Goal: Task Accomplishment & Management: Complete application form

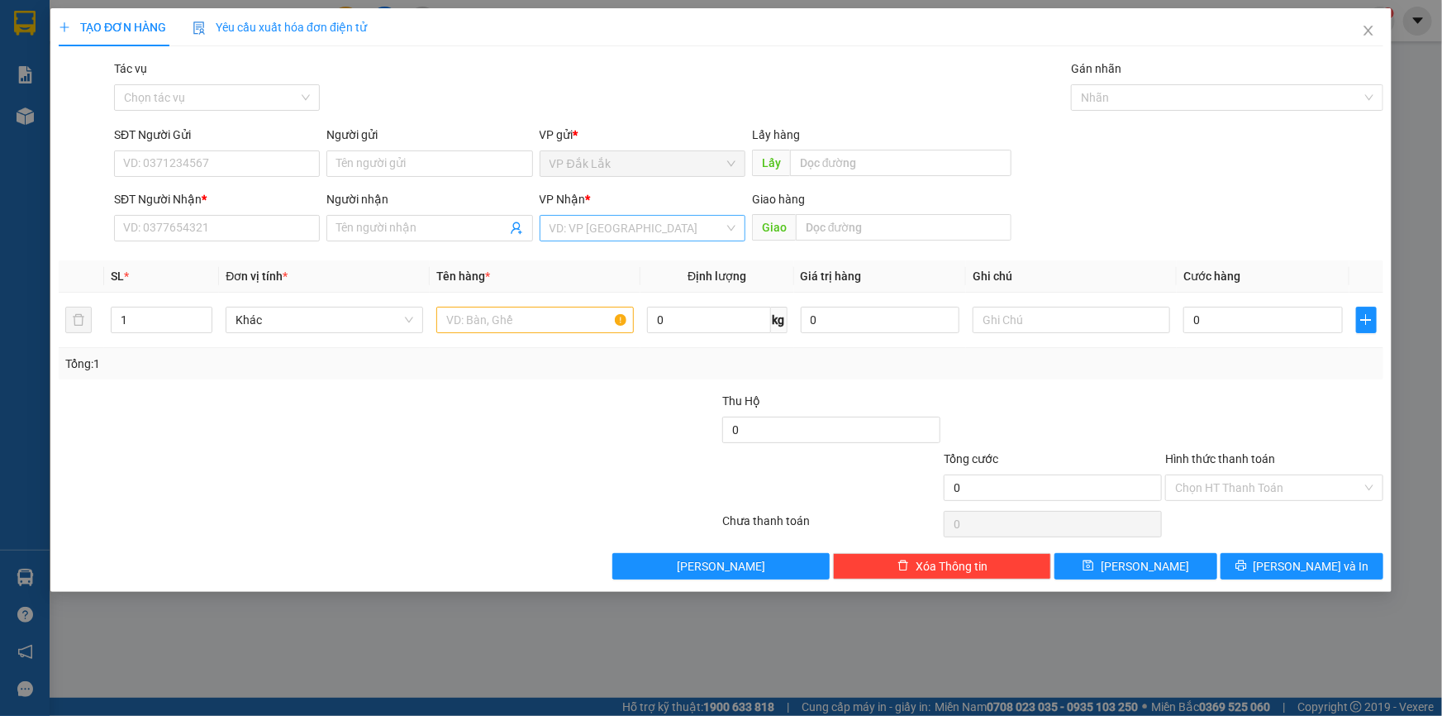
click at [577, 228] on input "search" at bounding box center [637, 228] width 174 height 25
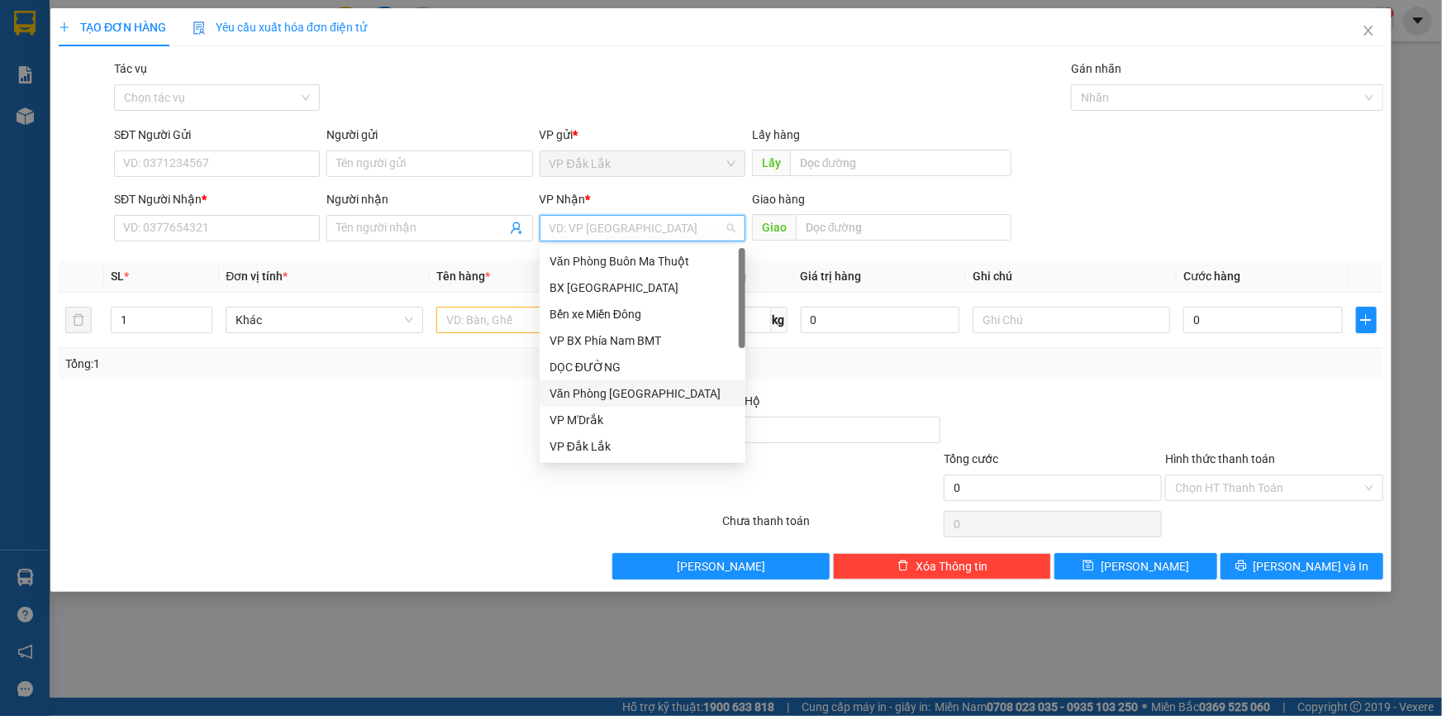
click at [590, 388] on div "Văn Phòng [GEOGRAPHIC_DATA]" at bounding box center [643, 393] width 186 height 18
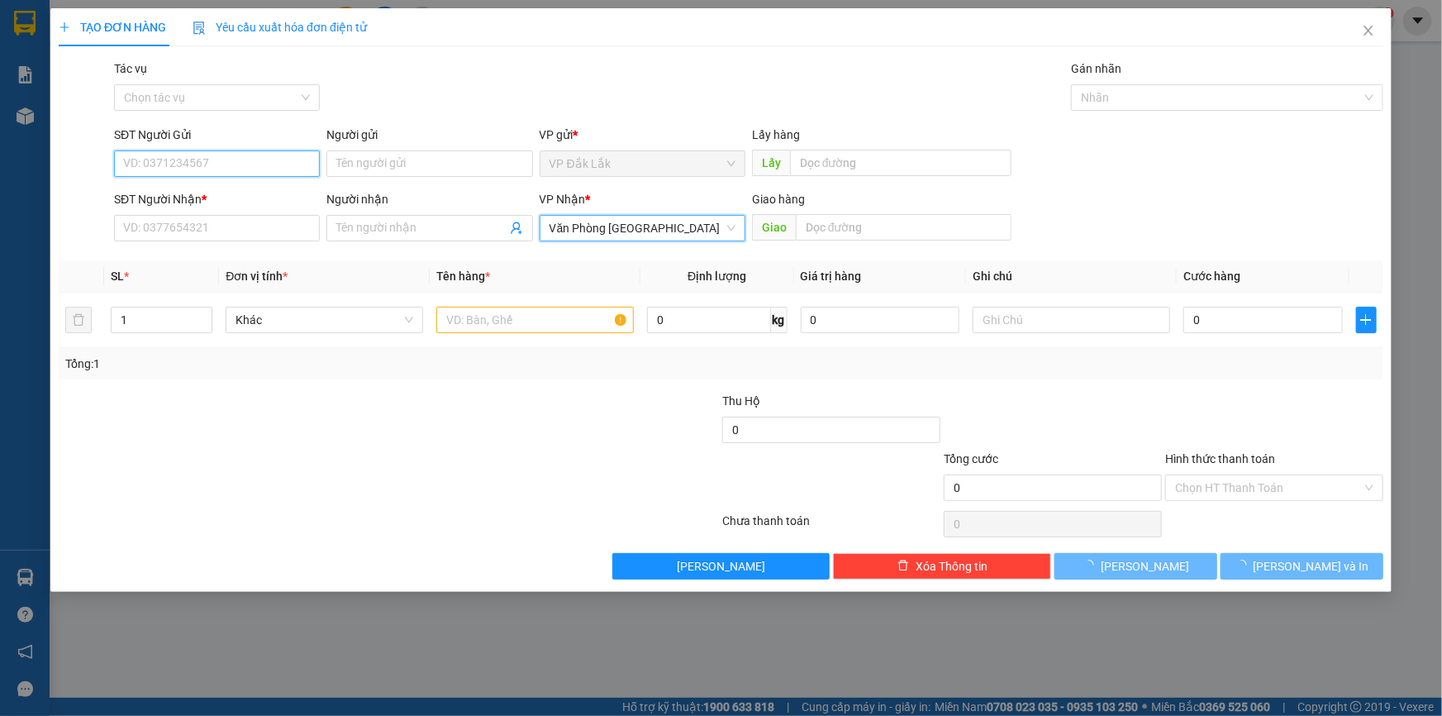
click at [210, 160] on input "SĐT Người Gửi" at bounding box center [217, 163] width 206 height 26
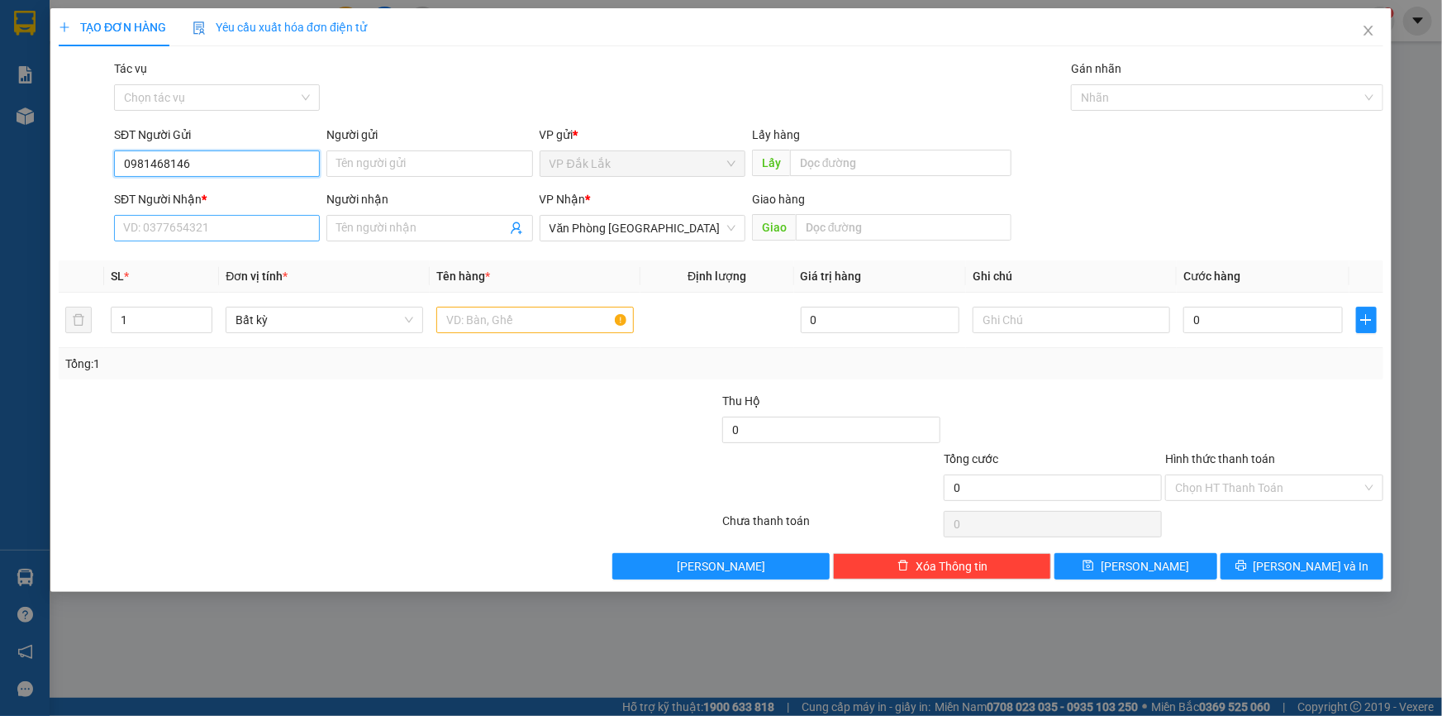
type input "0981468146"
click at [127, 226] on input "SĐT Người Nhận *" at bounding box center [217, 228] width 206 height 26
click at [477, 336] on div at bounding box center [535, 319] width 198 height 33
click at [488, 325] on input "text" at bounding box center [535, 320] width 198 height 26
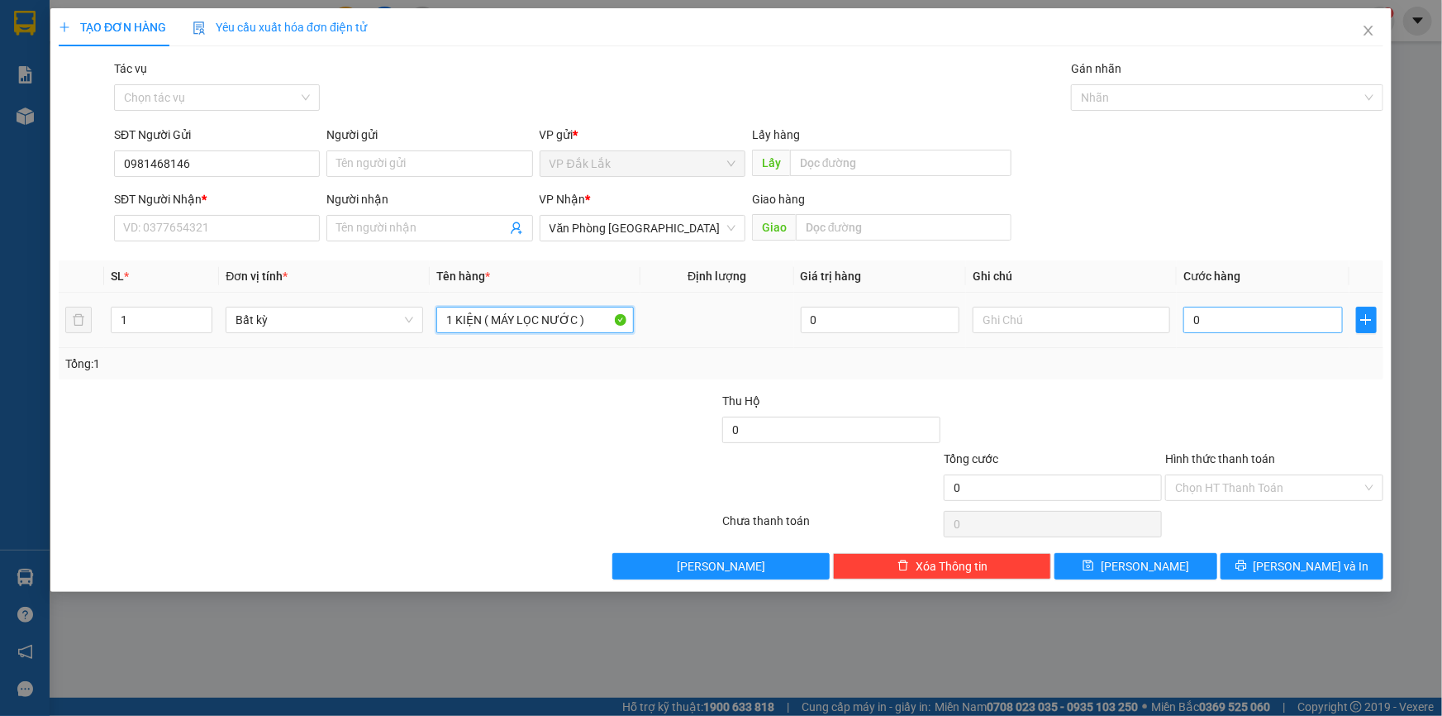
type input "1 KIỆN ( MÁY LỌC NƯỚC )"
click at [1192, 329] on input "0" at bounding box center [1264, 320] width 160 height 26
type input "7"
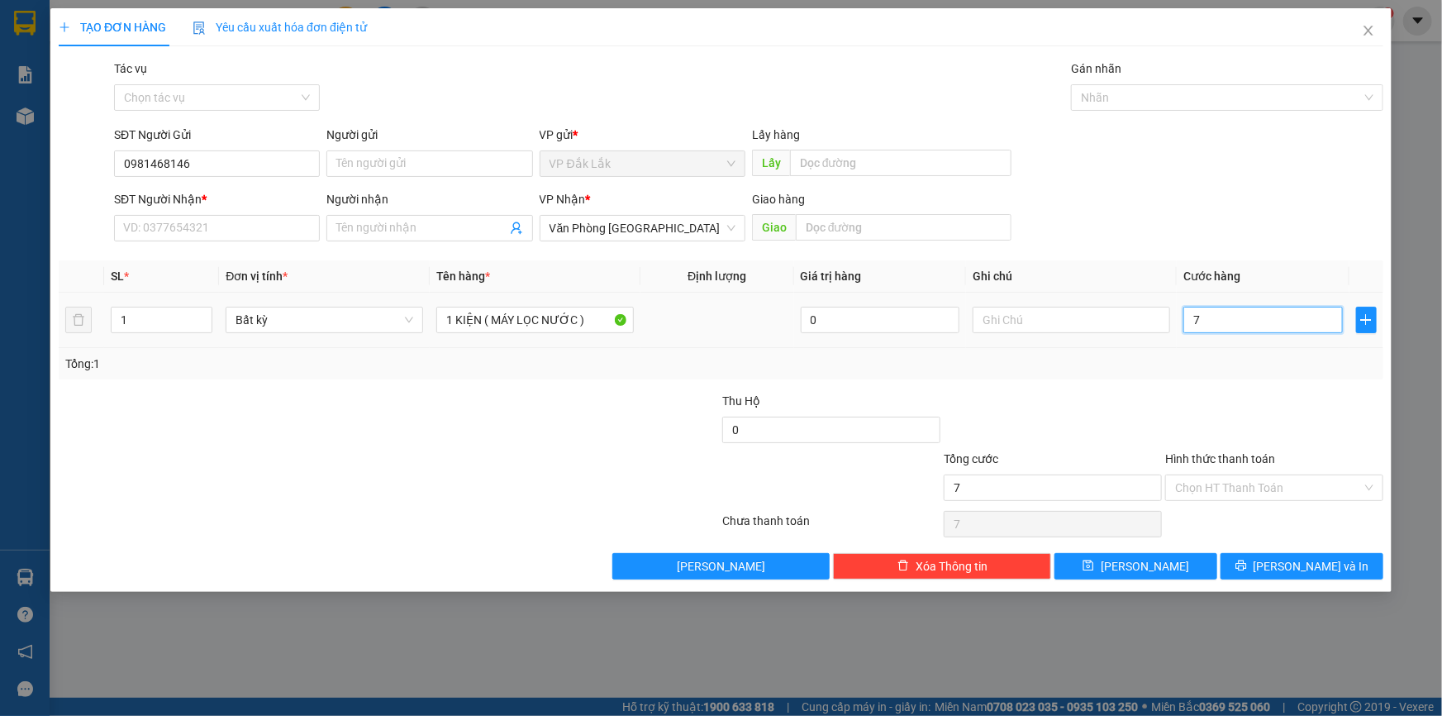
type input "70"
type input "700"
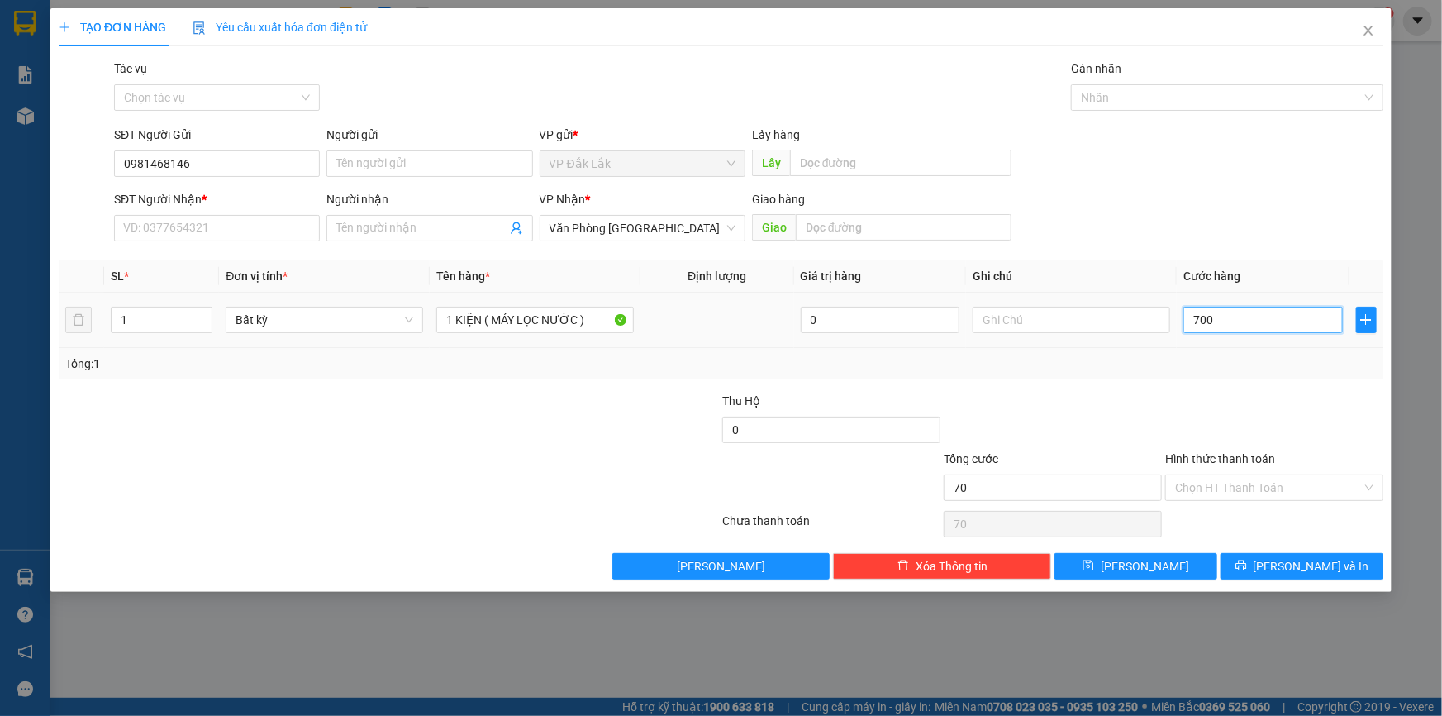
type input "700"
type input "7.000"
type input "70.000"
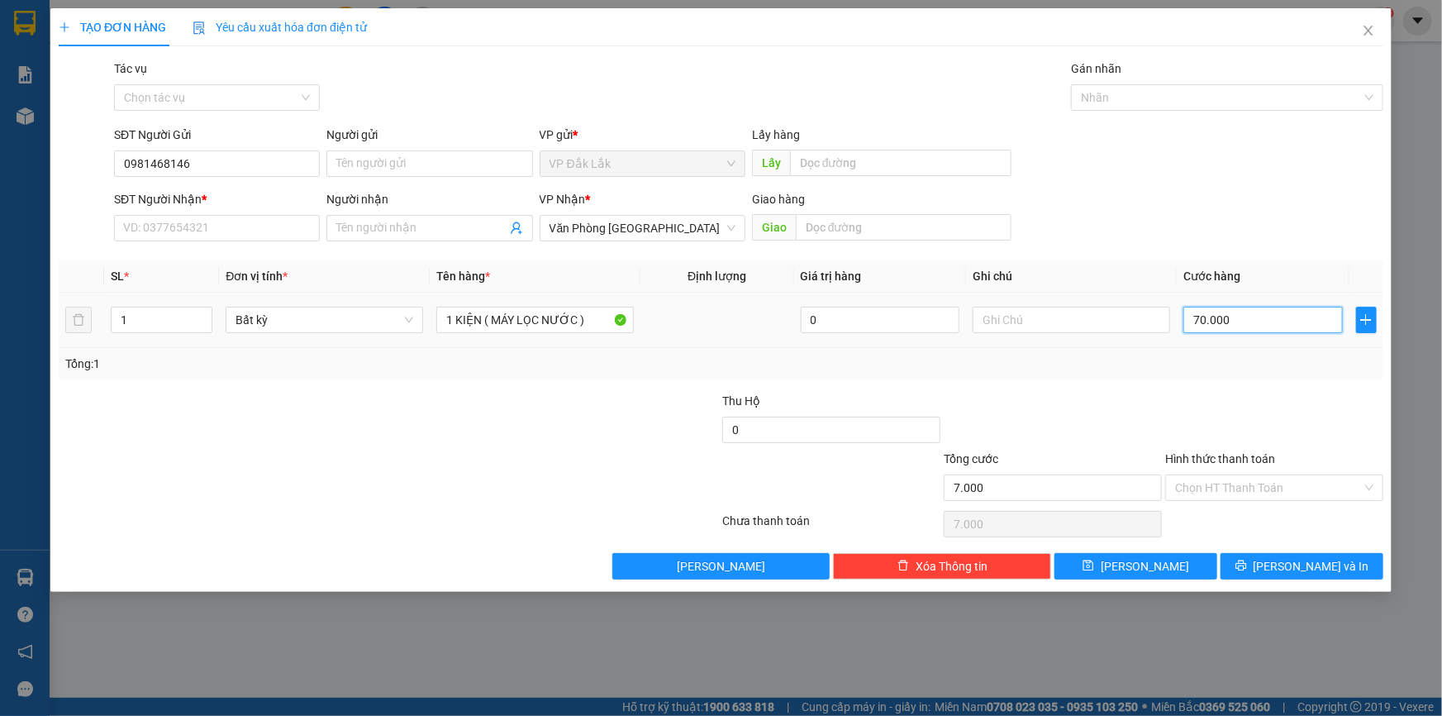
type input "70.000"
click at [1208, 497] on input "Hình thức thanh toán" at bounding box center [1268, 487] width 187 height 25
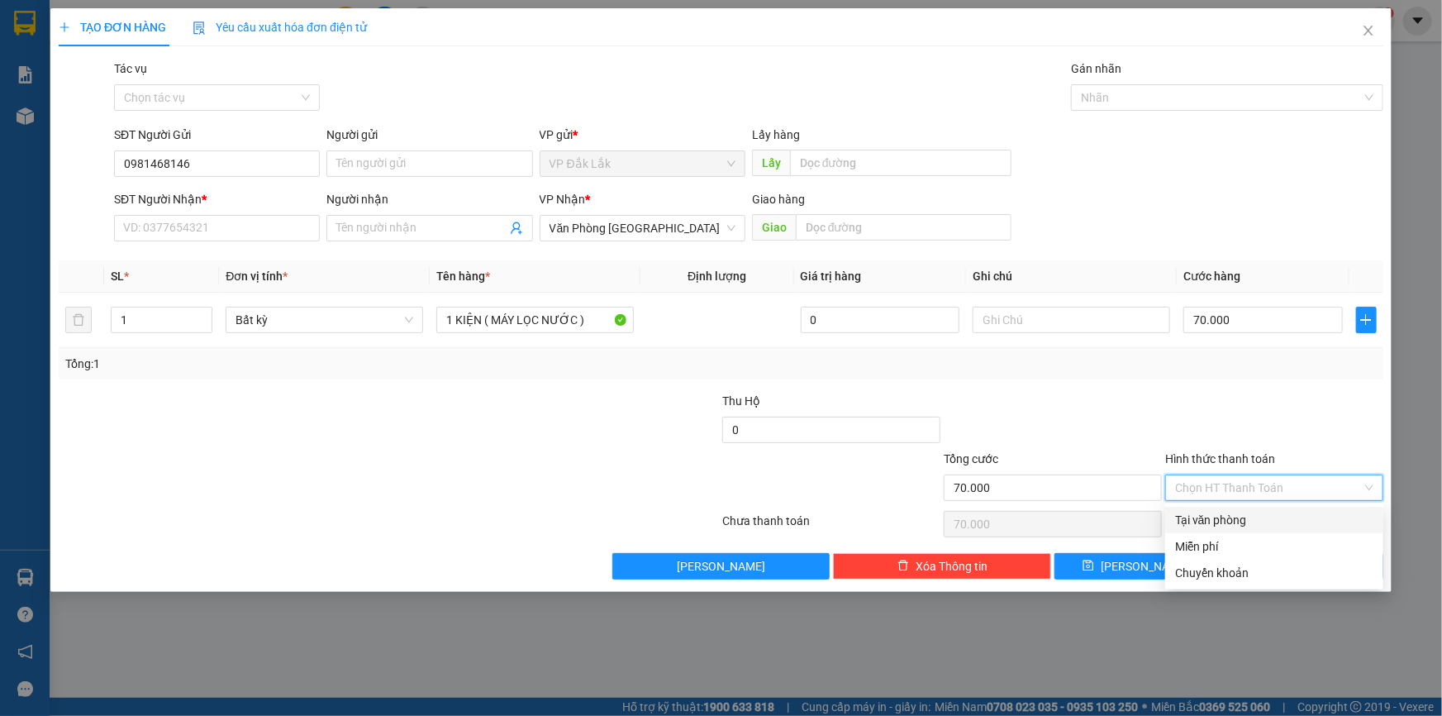
click at [1209, 518] on div "Tại văn phòng" at bounding box center [1274, 520] width 198 height 18
type input "0"
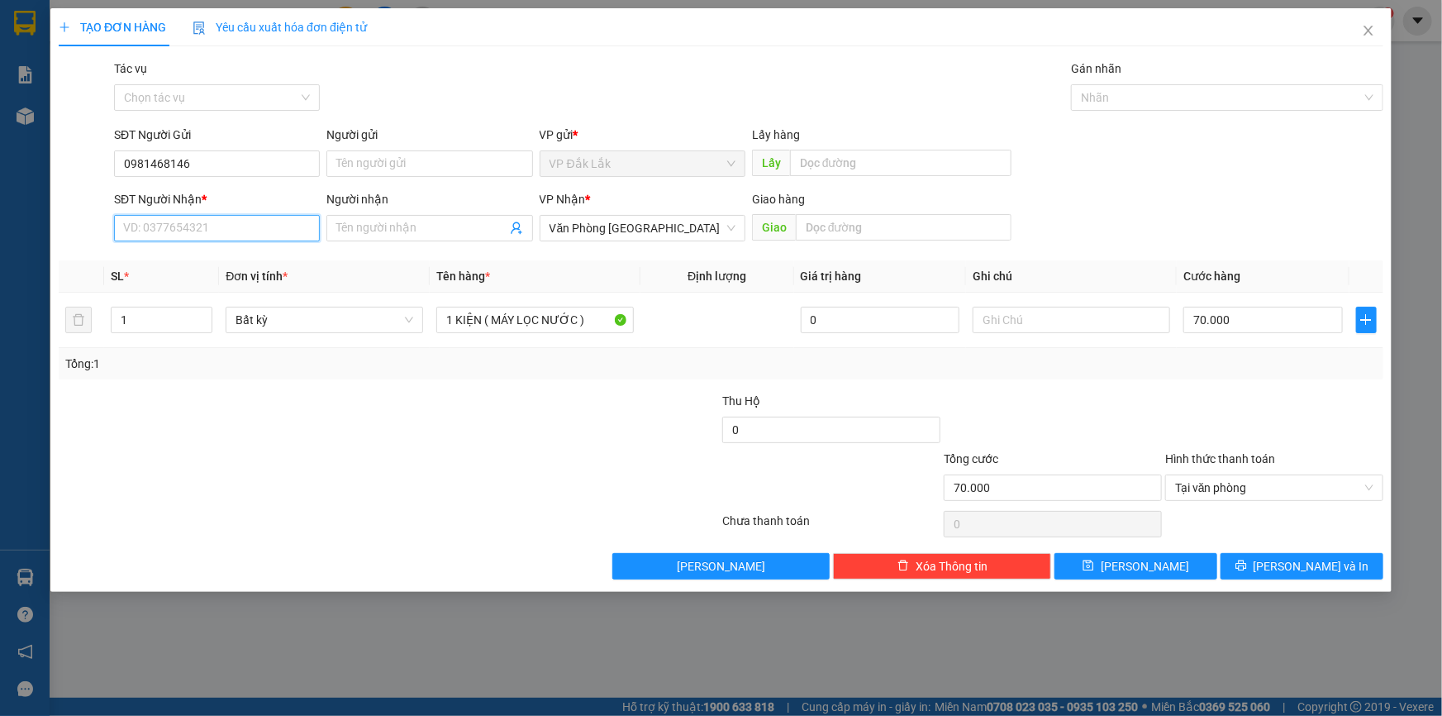
click at [183, 236] on input "SĐT Người Nhận *" at bounding box center [217, 228] width 206 height 26
type input "0933545747"
click at [1243, 566] on button "[PERSON_NAME] và In" at bounding box center [1302, 566] width 163 height 26
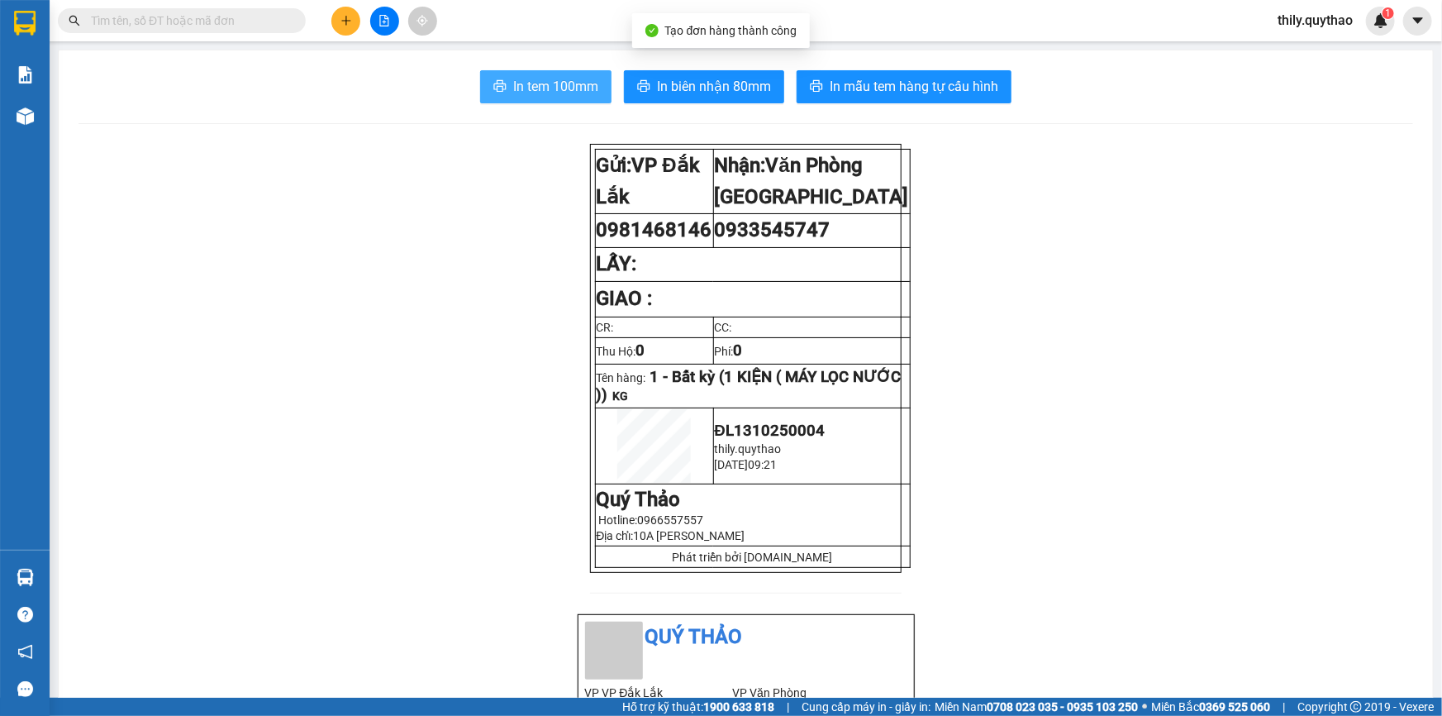
click at [570, 92] on span "In tem 100mm" at bounding box center [555, 86] width 85 height 21
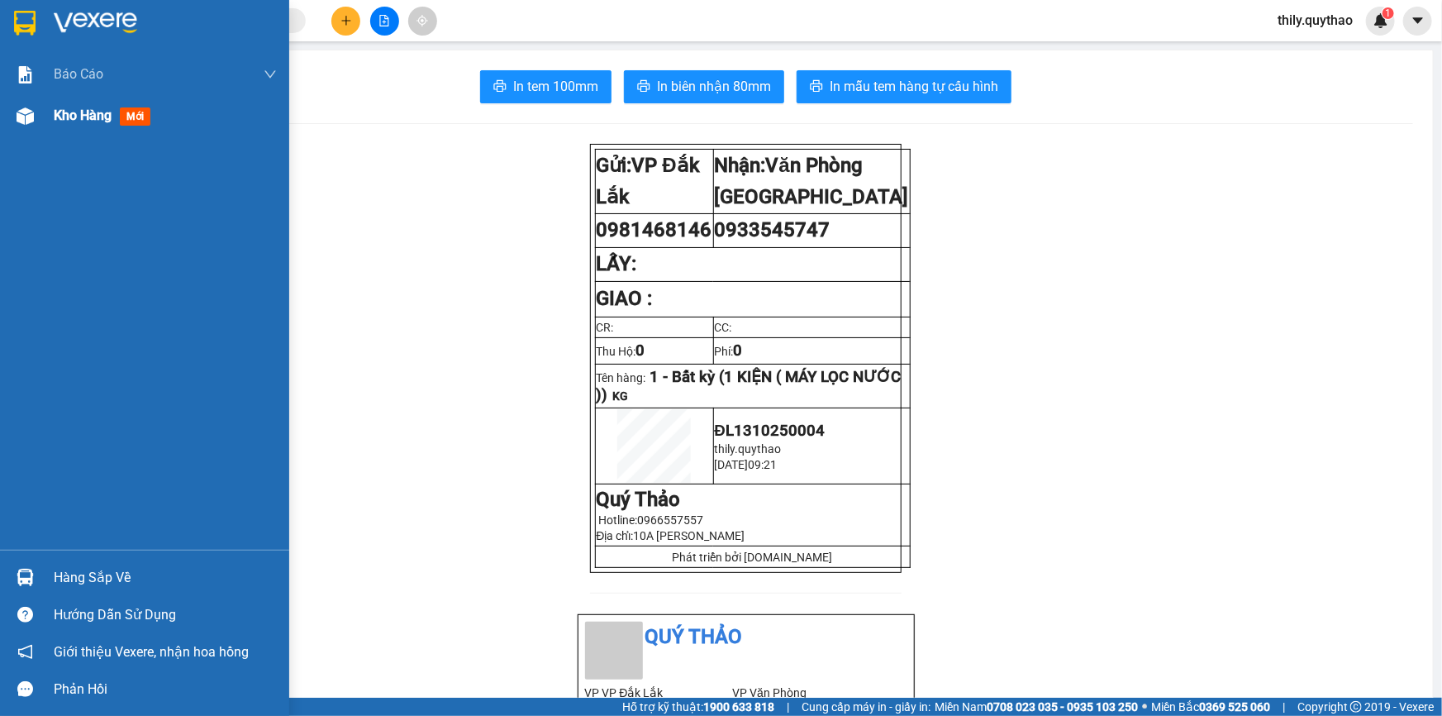
click at [66, 118] on span "Kho hàng" at bounding box center [83, 115] width 58 height 16
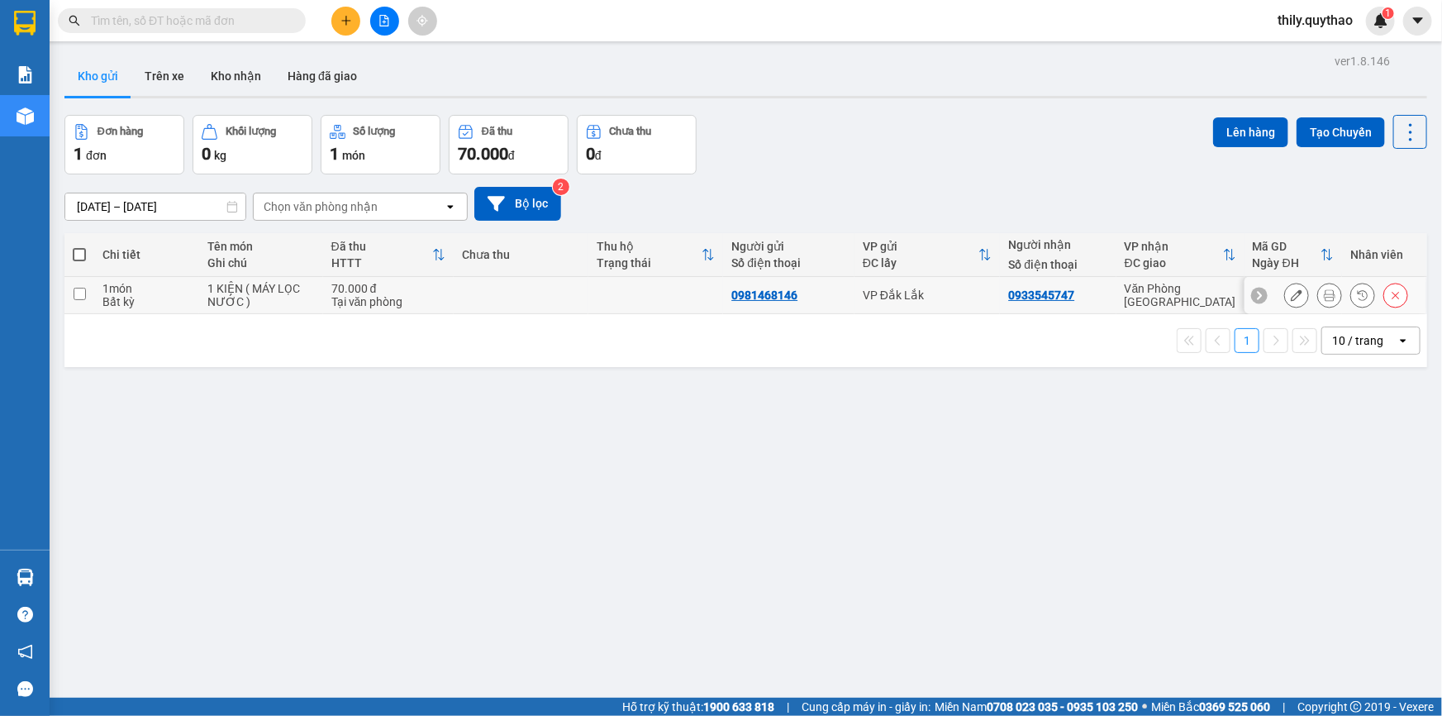
click at [1291, 298] on icon at bounding box center [1297, 295] width 12 height 12
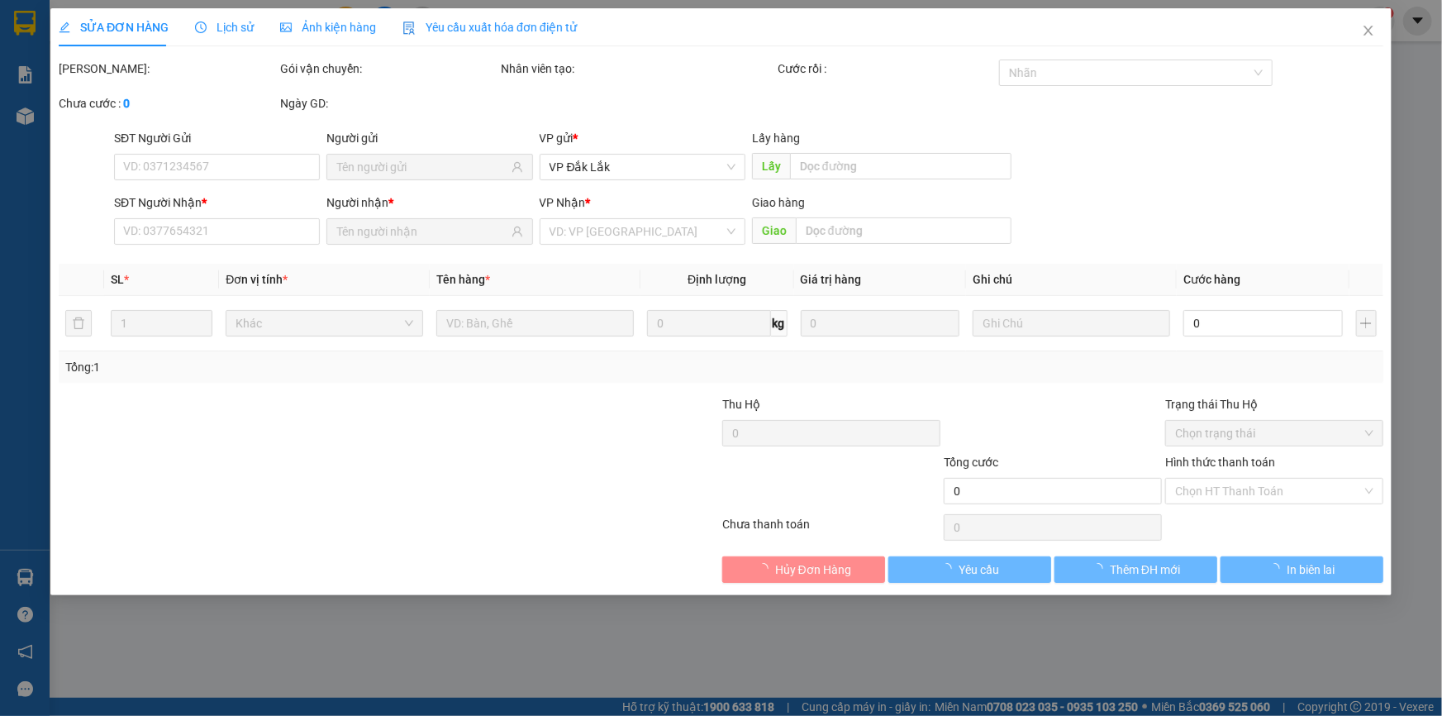
type input "0981468146"
type input "0933545747"
type input "70.000"
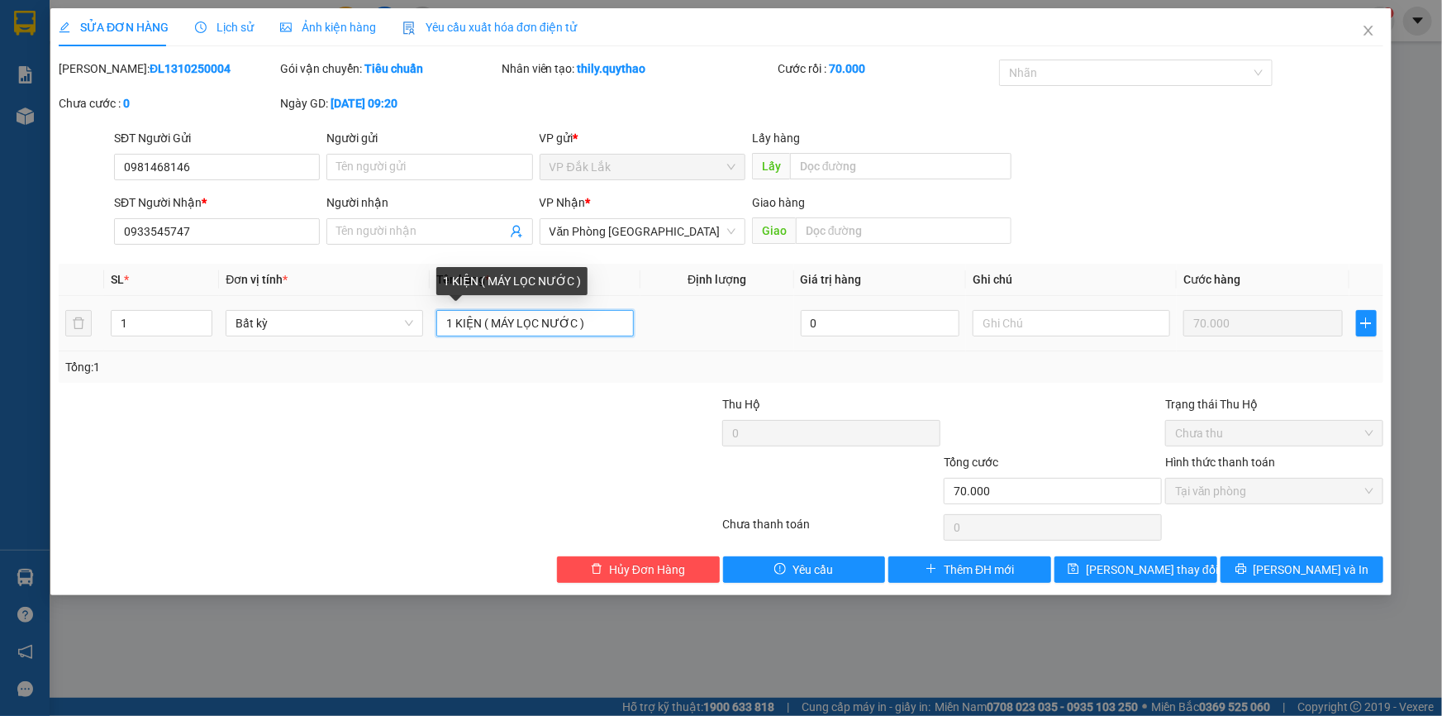
click at [594, 325] on input "1 KIỆN ( MÁY LỌC NƯỚC )" at bounding box center [535, 323] width 198 height 26
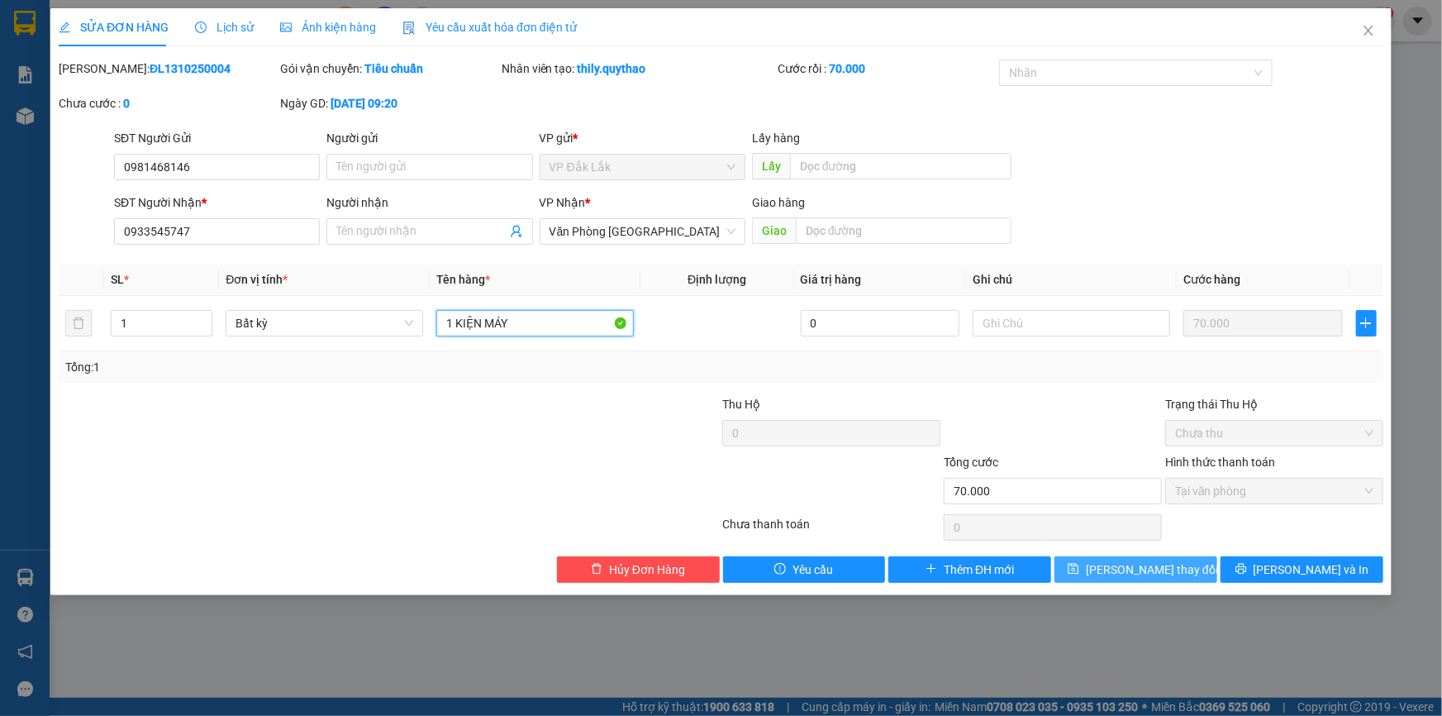
type input "1 KIỆN MÁY"
click at [1168, 565] on span "[PERSON_NAME] thay đổi" at bounding box center [1152, 569] width 132 height 18
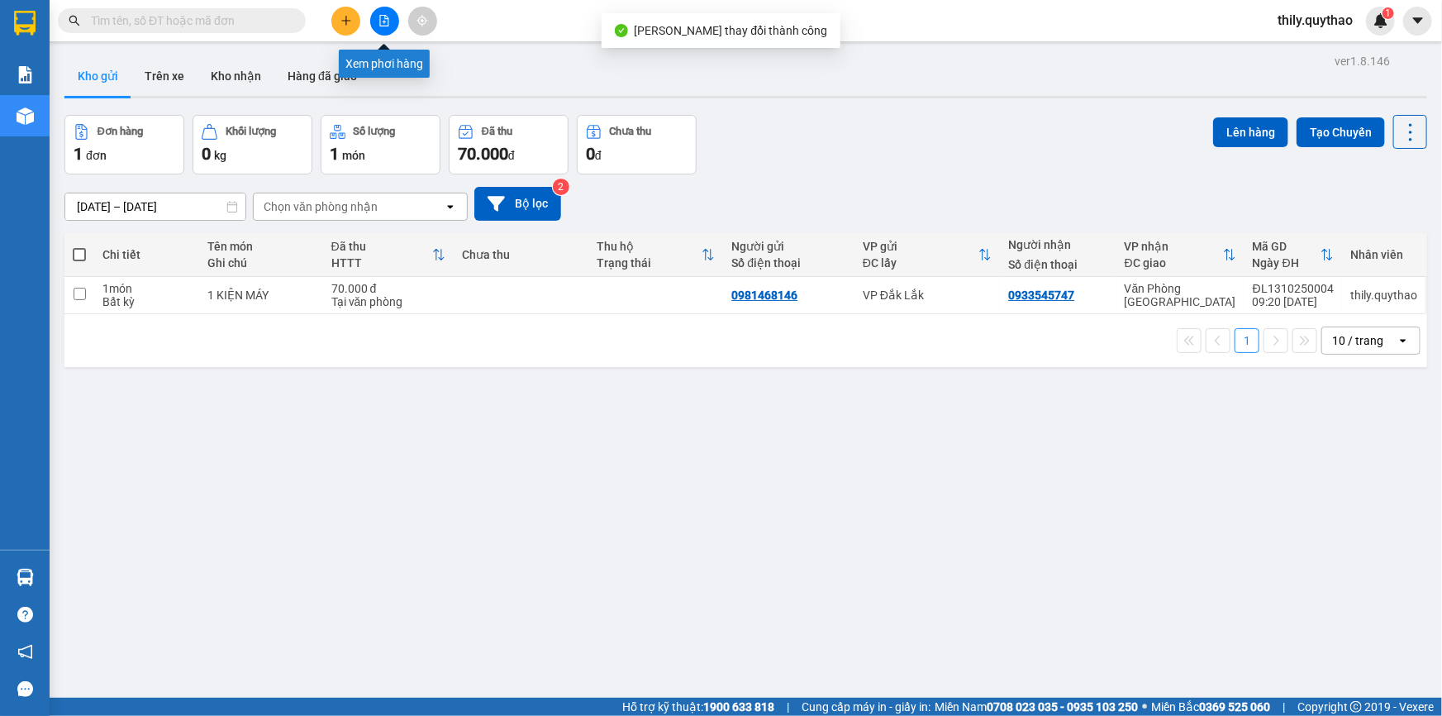
click at [381, 25] on icon "file-add" at bounding box center [384, 21] width 9 height 12
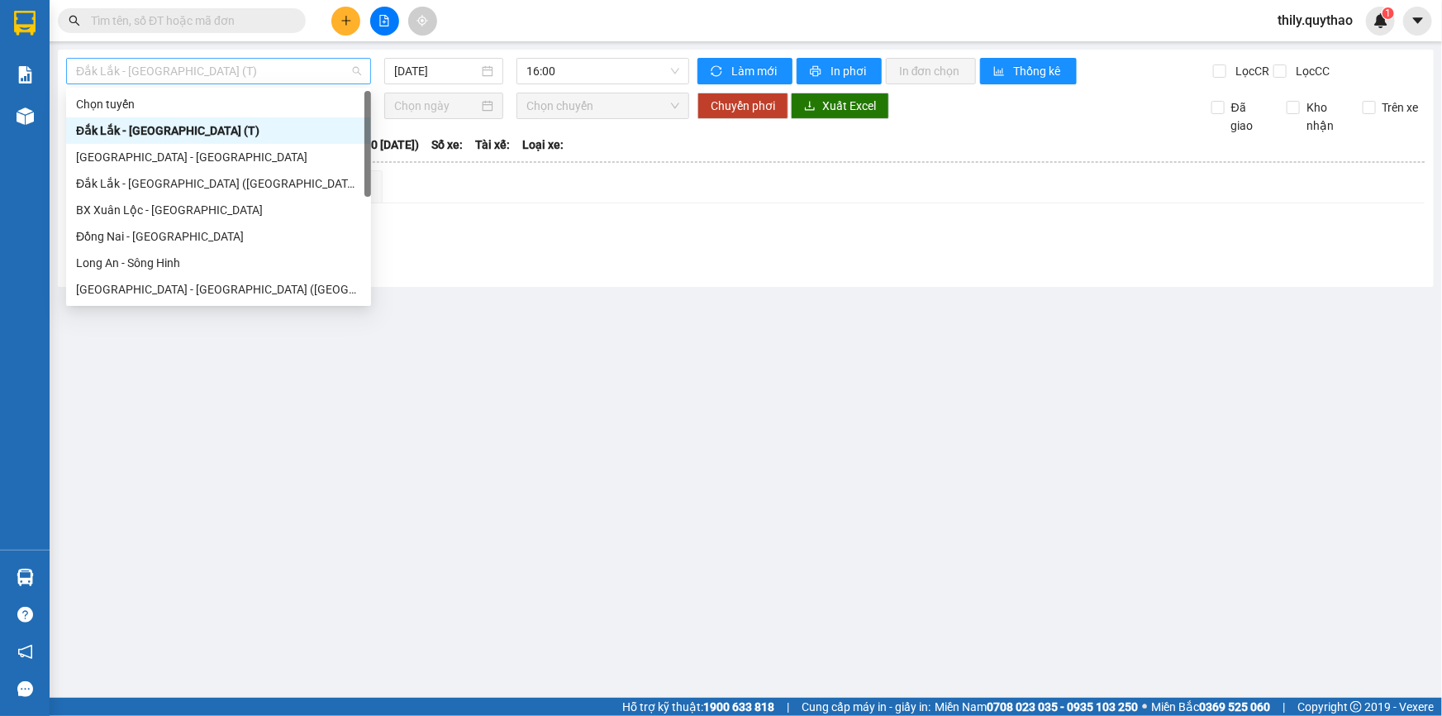
click at [337, 64] on span "Đắk Lắk - [GEOGRAPHIC_DATA] (T)" at bounding box center [218, 71] width 285 height 25
click at [488, 363] on main "[GEOGRAPHIC_DATA] - [GEOGRAPHIC_DATA] (T) [DATE] 16:00 Làm mới In phơi In đơn c…" at bounding box center [721, 349] width 1442 height 698
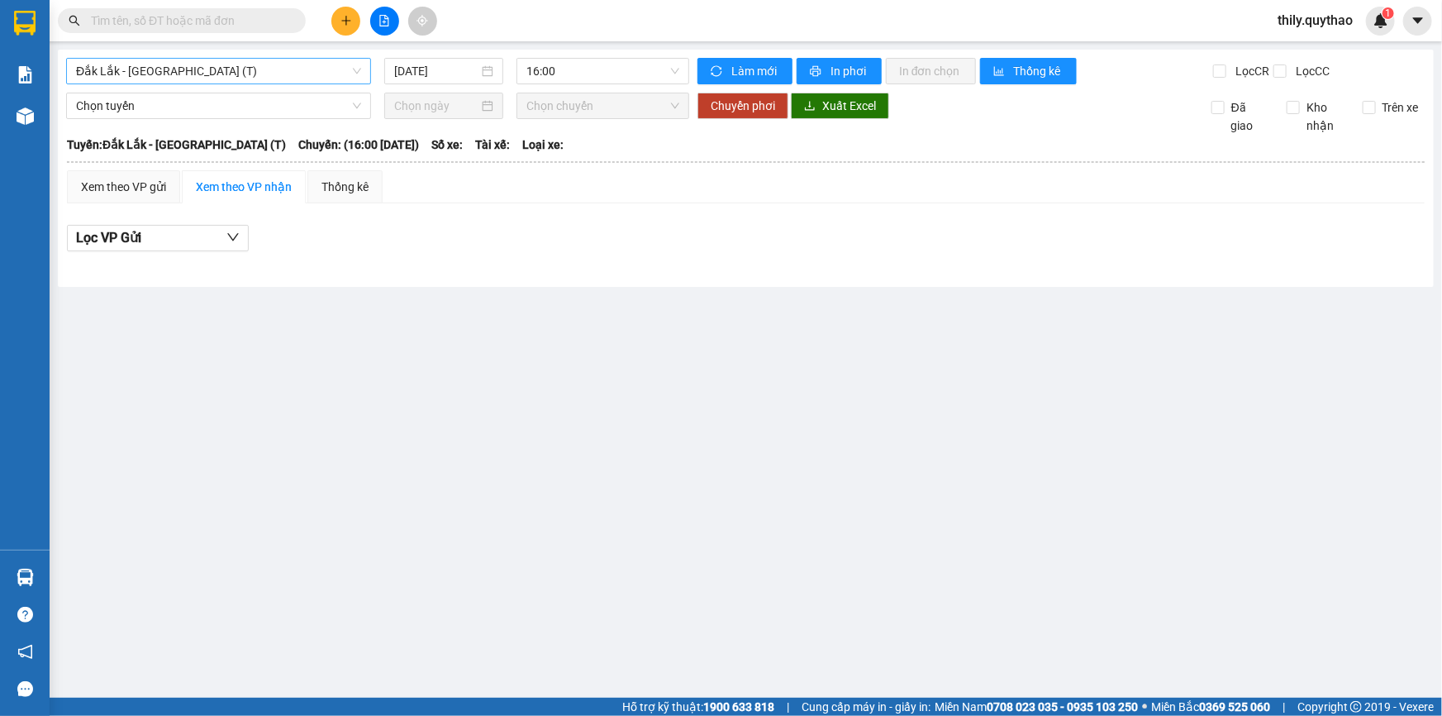
click at [322, 68] on span "Đắk Lắk - [GEOGRAPHIC_DATA] (T)" at bounding box center [218, 71] width 285 height 25
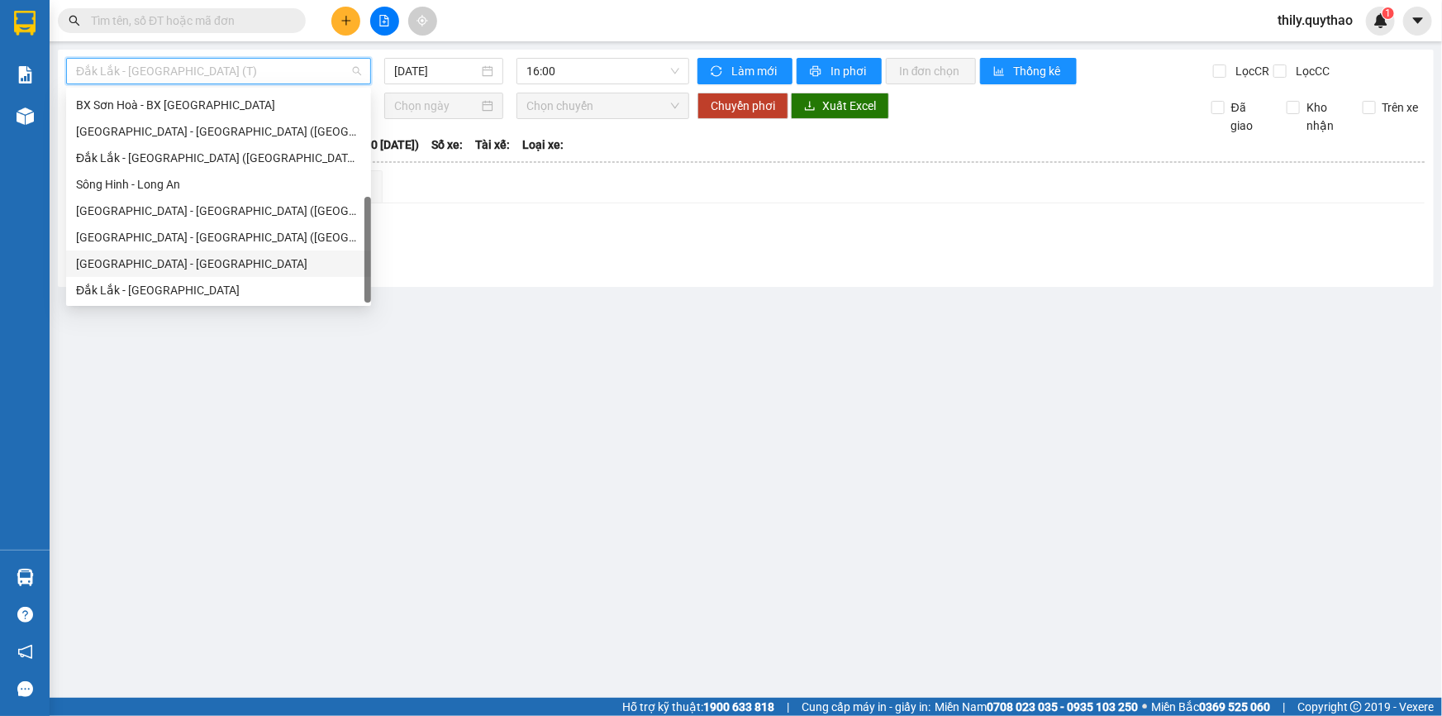
scroll to position [12, 0]
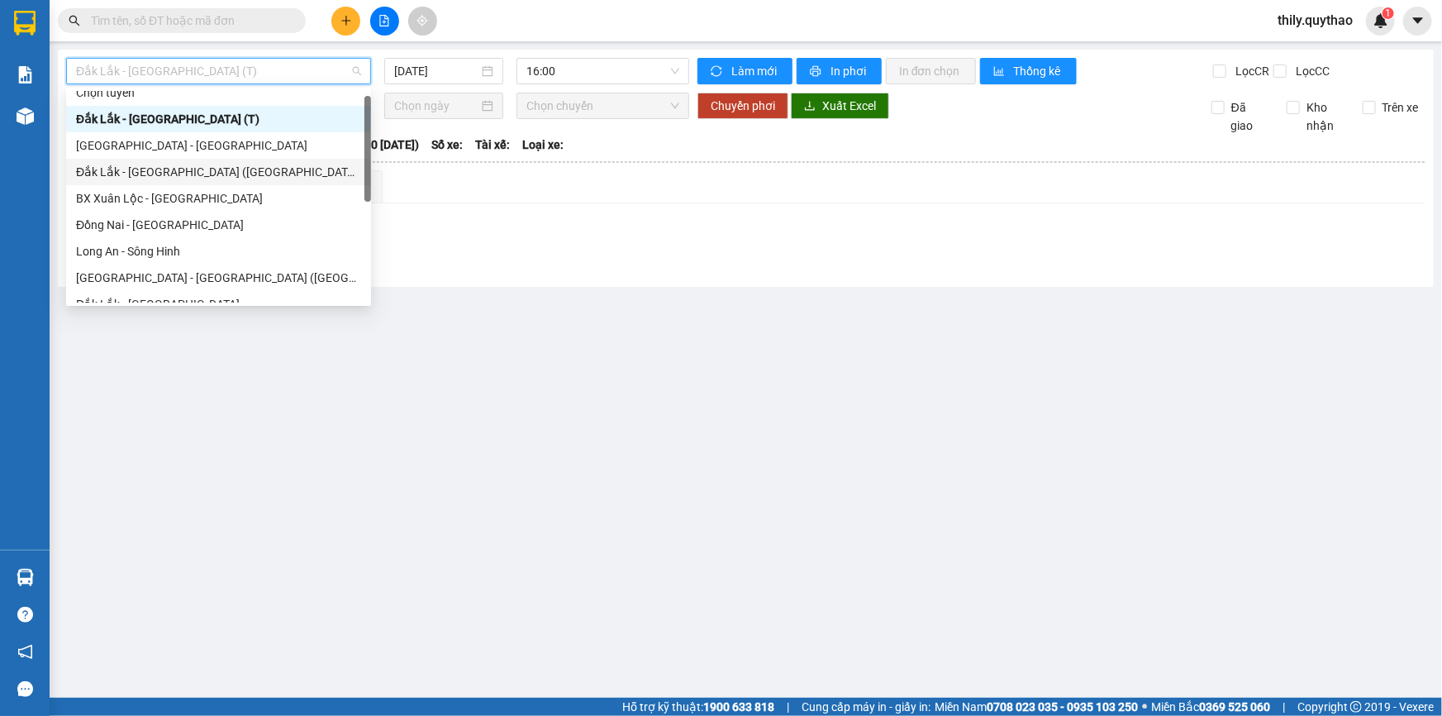
click at [254, 174] on div "Đắk Lắk - [GEOGRAPHIC_DATA] ([GEOGRAPHIC_DATA])" at bounding box center [218, 172] width 285 height 18
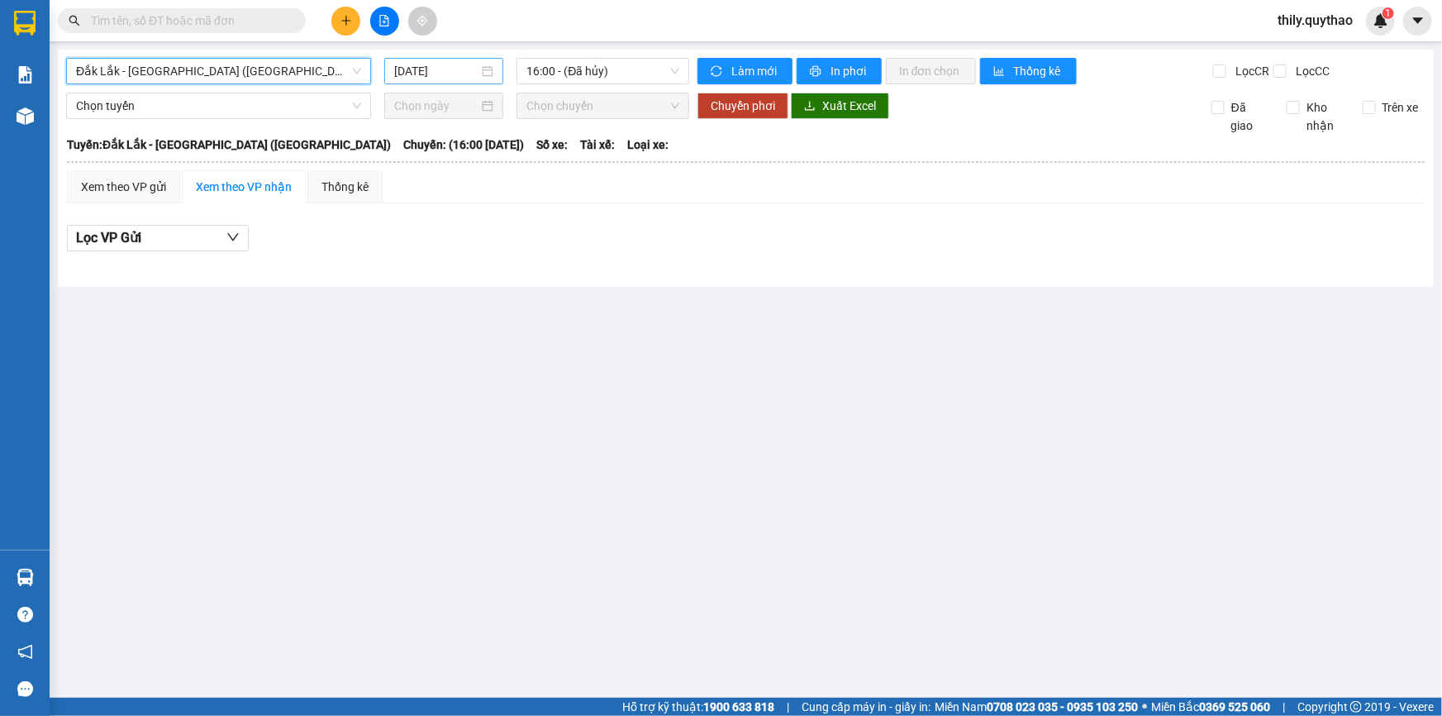
click at [459, 74] on input "[DATE]" at bounding box center [436, 71] width 84 height 18
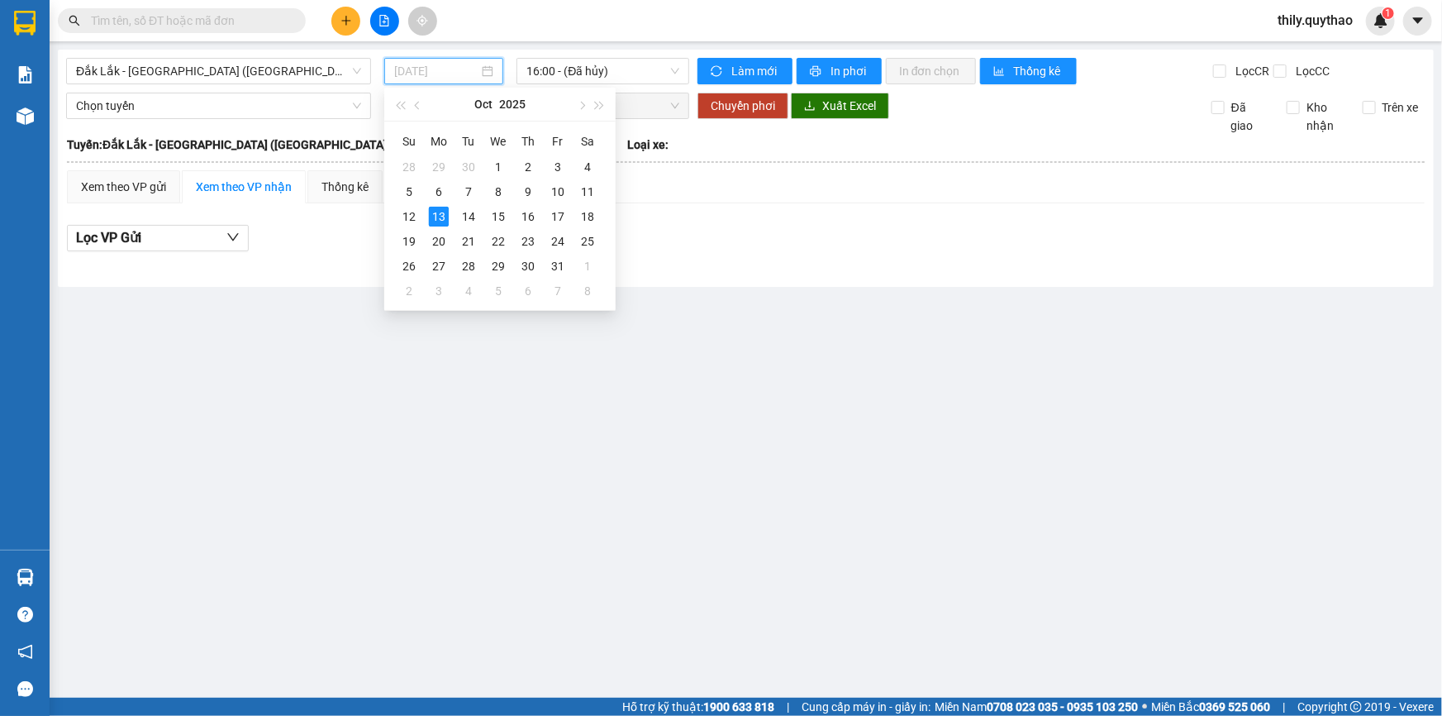
type input "[DATE]"
click at [750, 421] on main "[GEOGRAPHIC_DATA] - [GEOGRAPHIC_DATA] ([GEOGRAPHIC_DATA]) [DATE] 16:00 - (Đã hủ…" at bounding box center [721, 349] width 1442 height 698
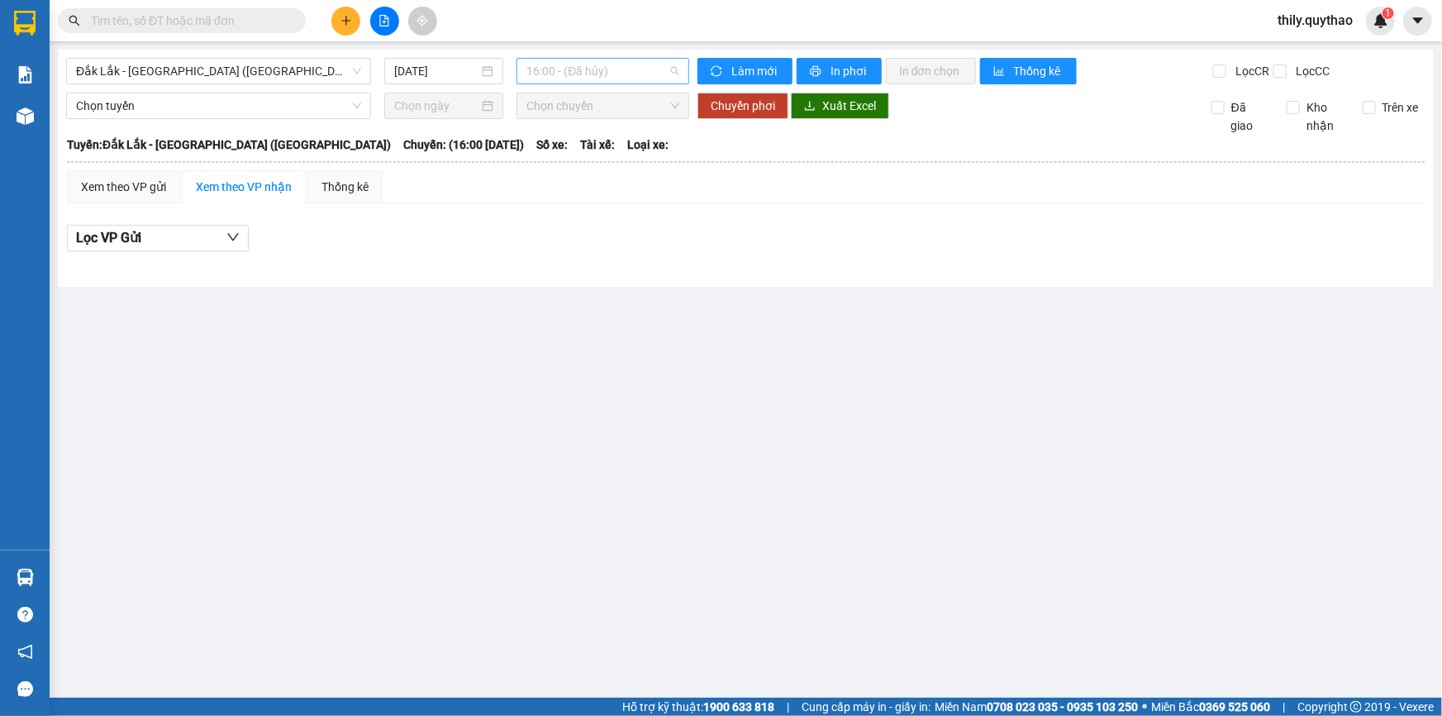
click at [635, 74] on span "16:00 - (Đã hủy)" at bounding box center [602, 71] width 153 height 25
click at [572, 208] on div "Xem theo VP gửi Xem theo VP nhận Thống kê Lọc VP Gửi" at bounding box center [746, 219] width 1358 height 99
click at [325, 64] on span "Đắk Lắk - [GEOGRAPHIC_DATA] ([GEOGRAPHIC_DATA])" at bounding box center [218, 71] width 285 height 25
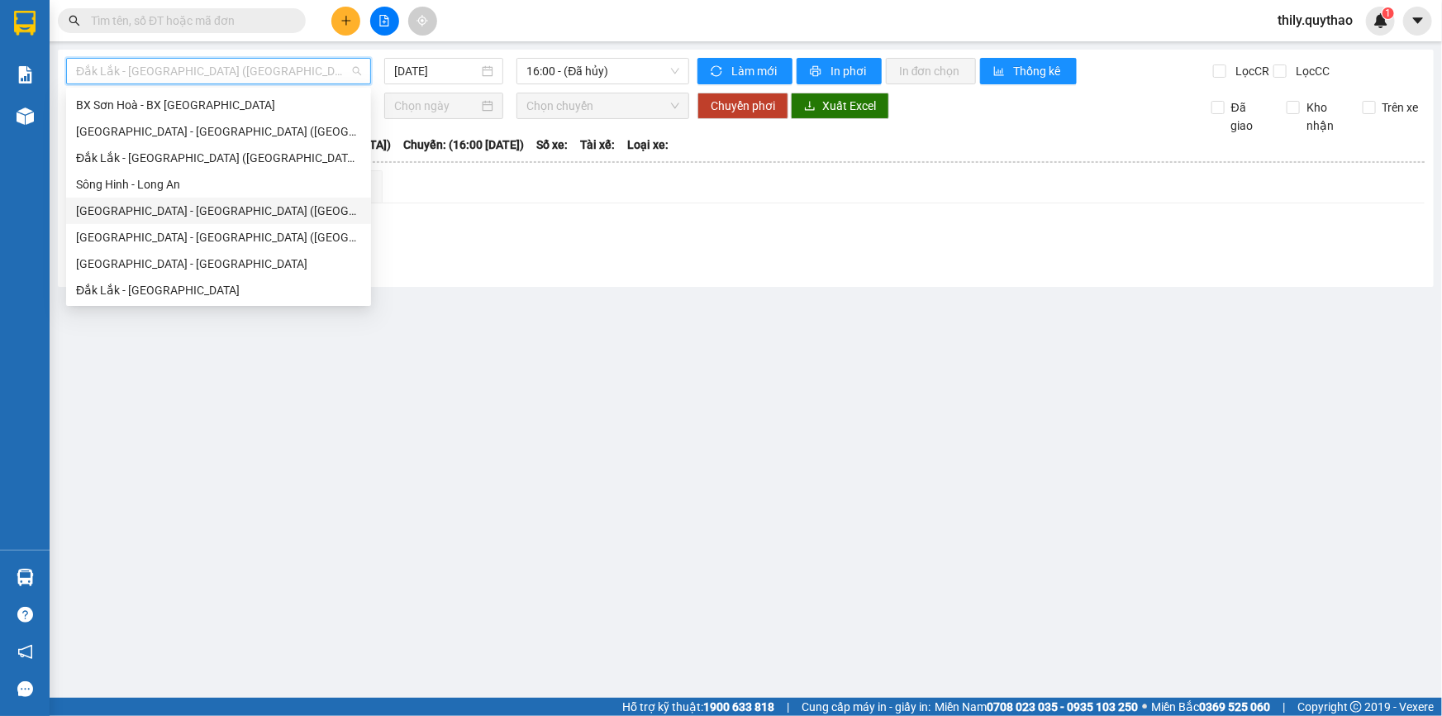
scroll to position [162, 0]
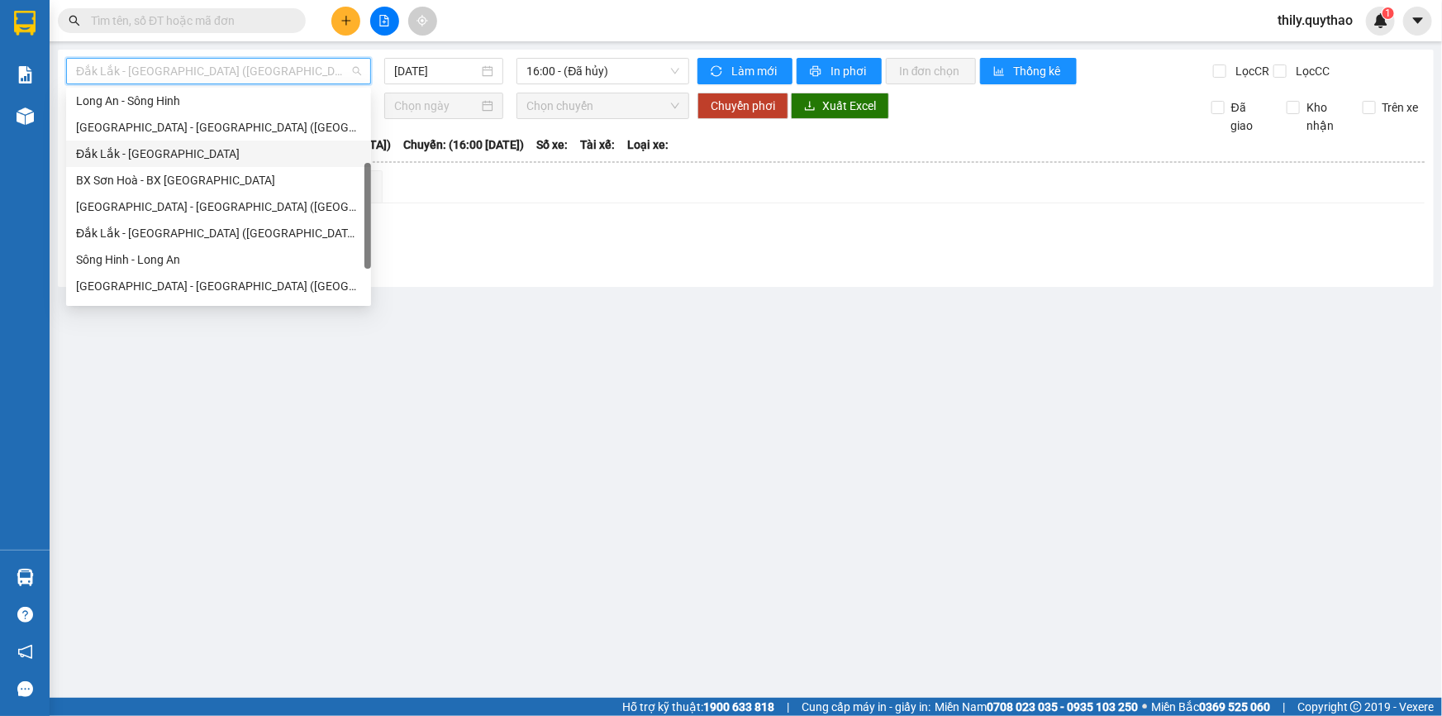
click at [222, 161] on div "Đắk Lắk - [GEOGRAPHIC_DATA]" at bounding box center [218, 154] width 285 height 18
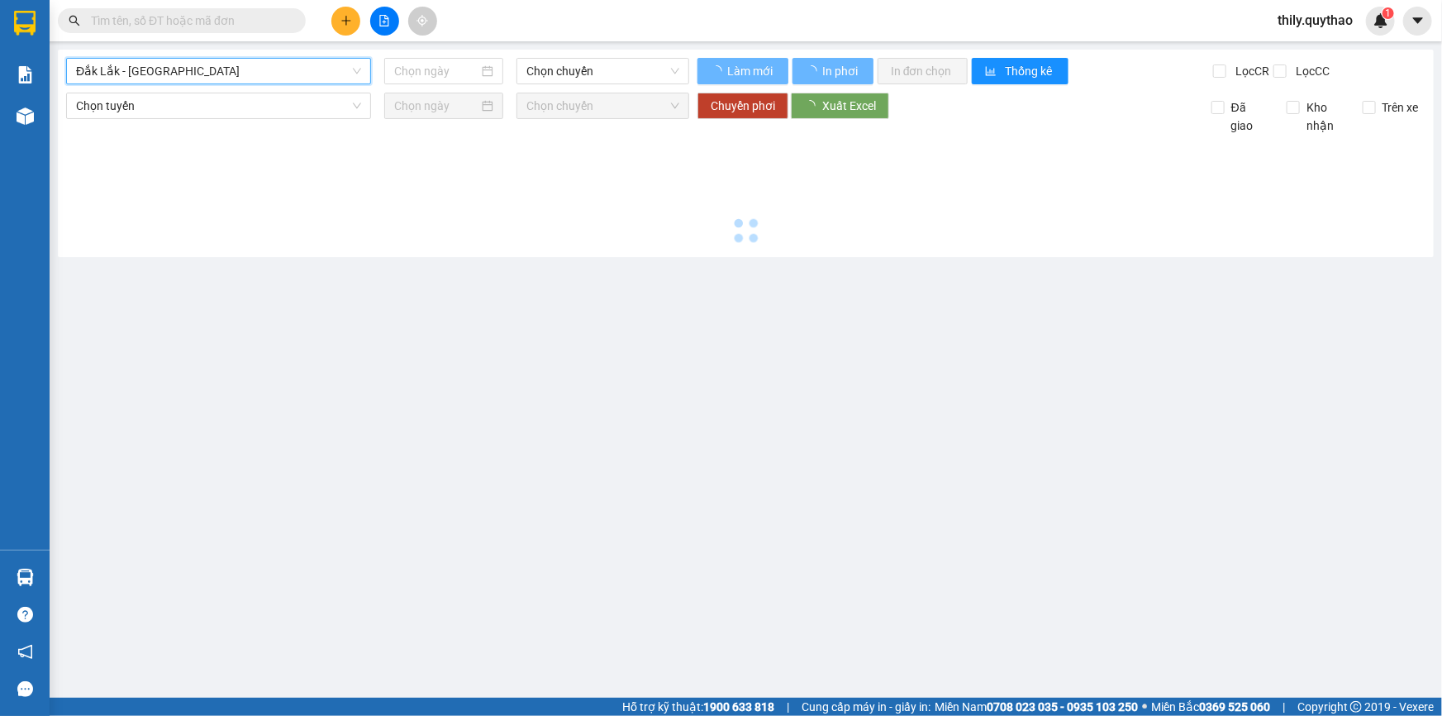
type input "[DATE]"
